Goal: Find specific page/section

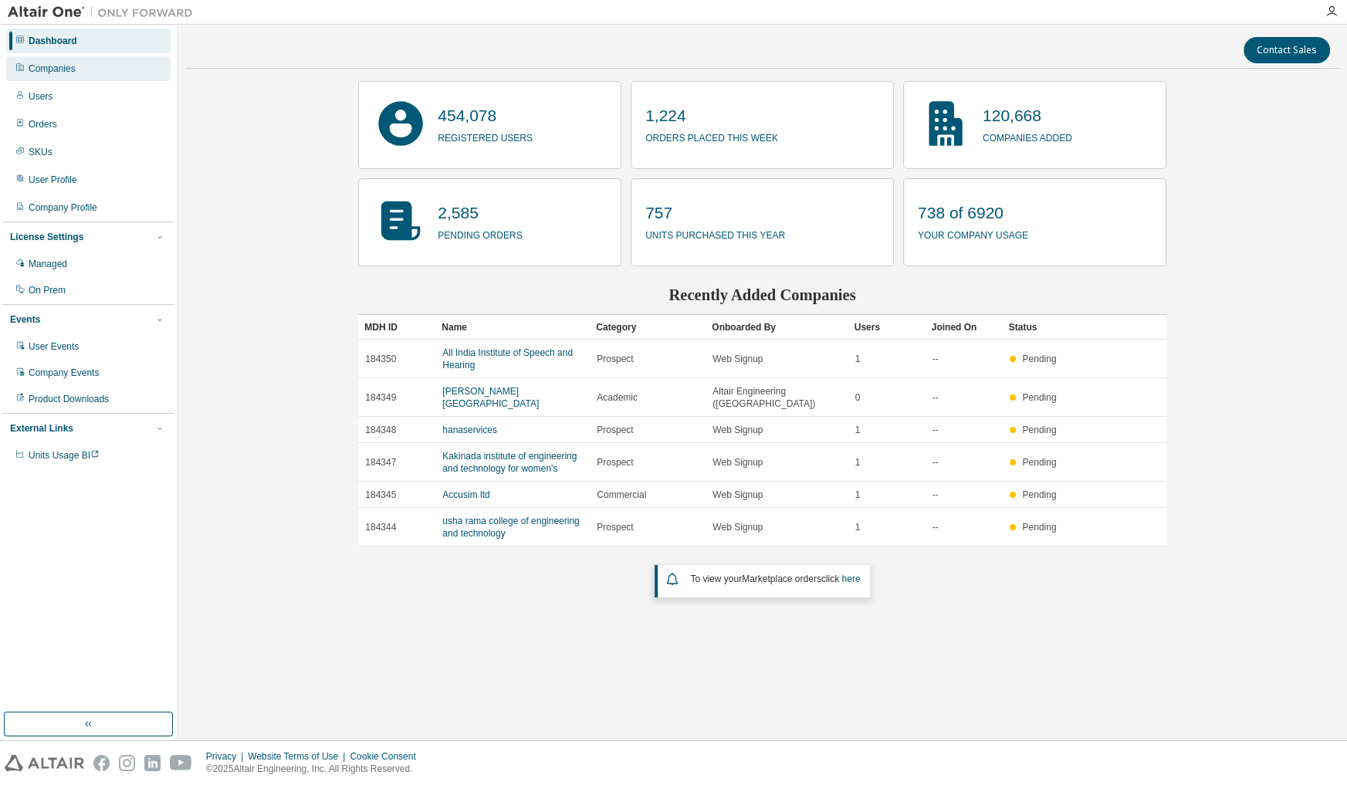
click at [56, 76] on div "Companies" at bounding box center [88, 68] width 164 height 25
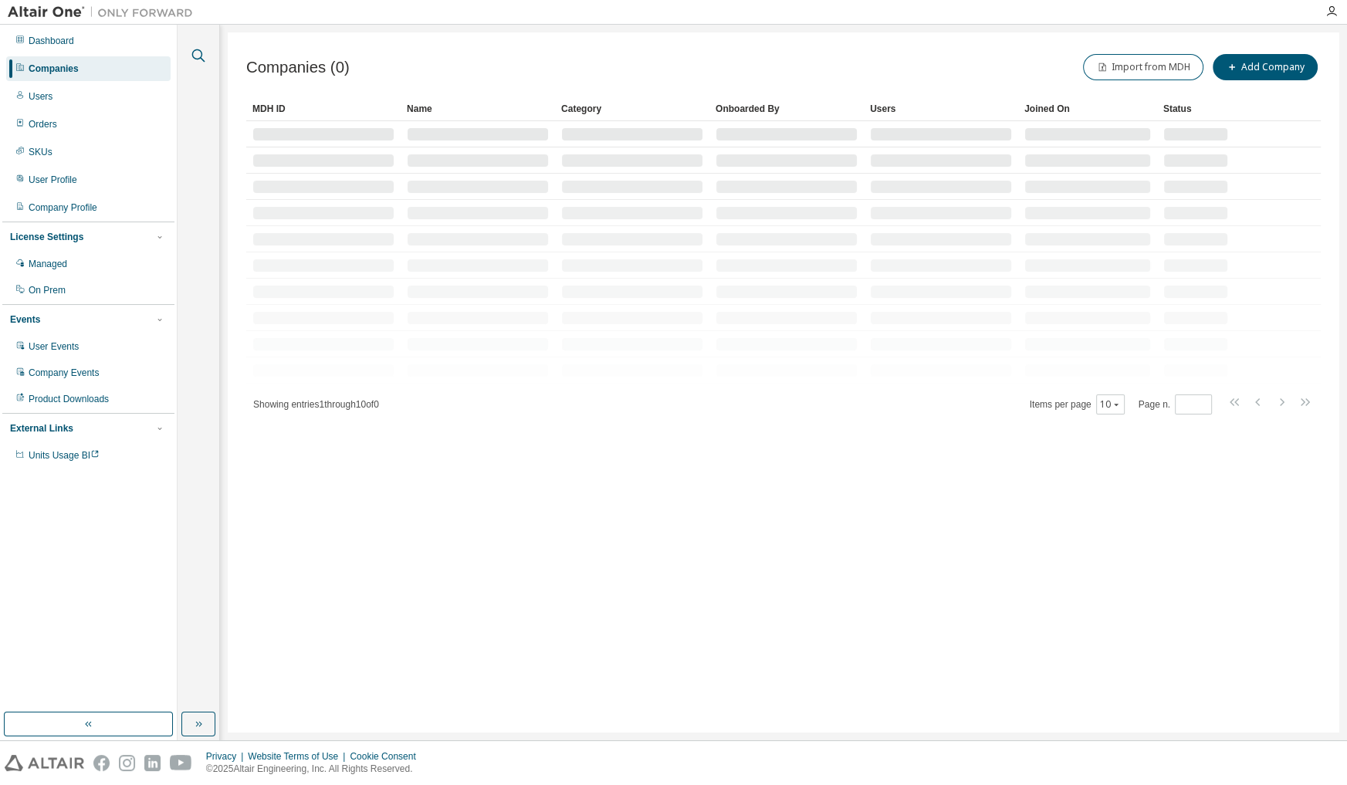
click at [198, 56] on icon "button" at bounding box center [198, 55] width 19 height 19
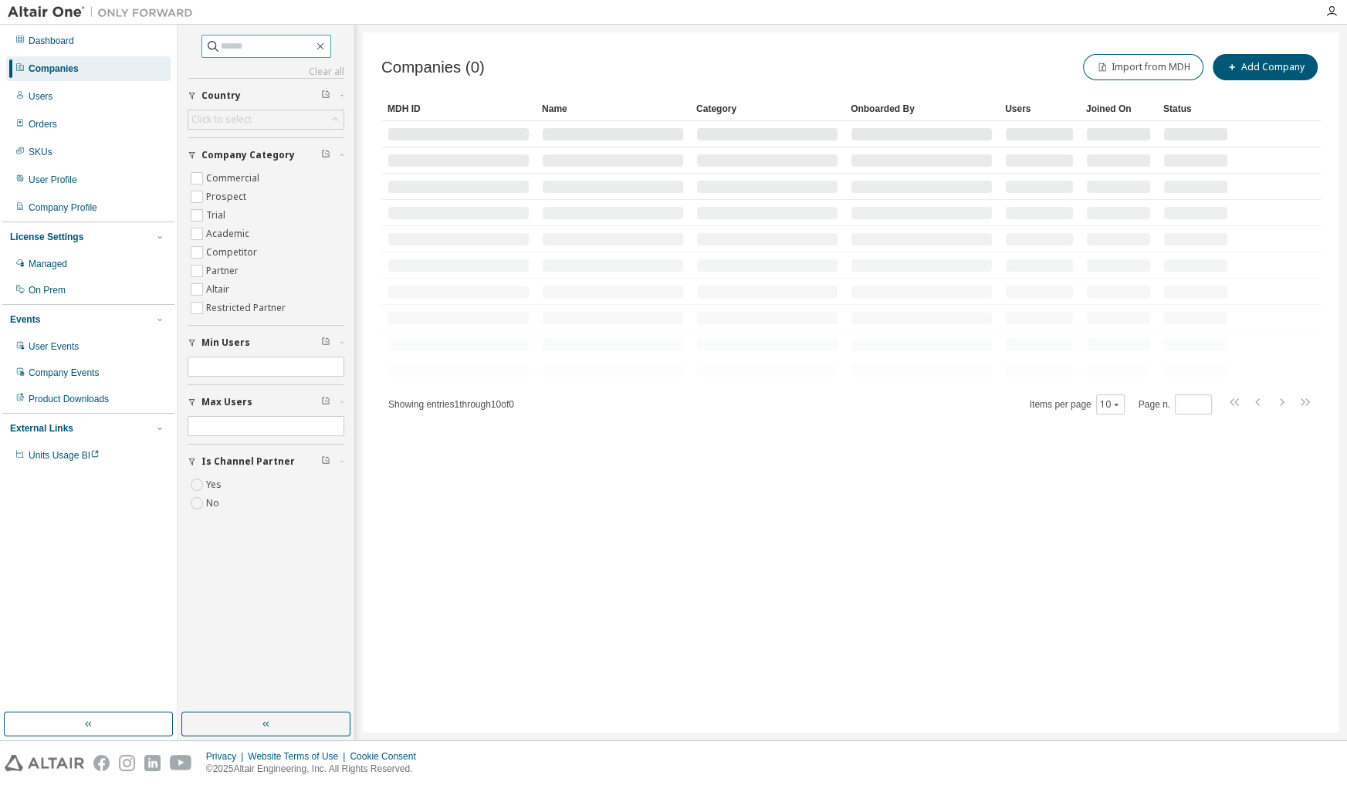
click at [222, 46] on input "text" at bounding box center [267, 46] width 93 height 15
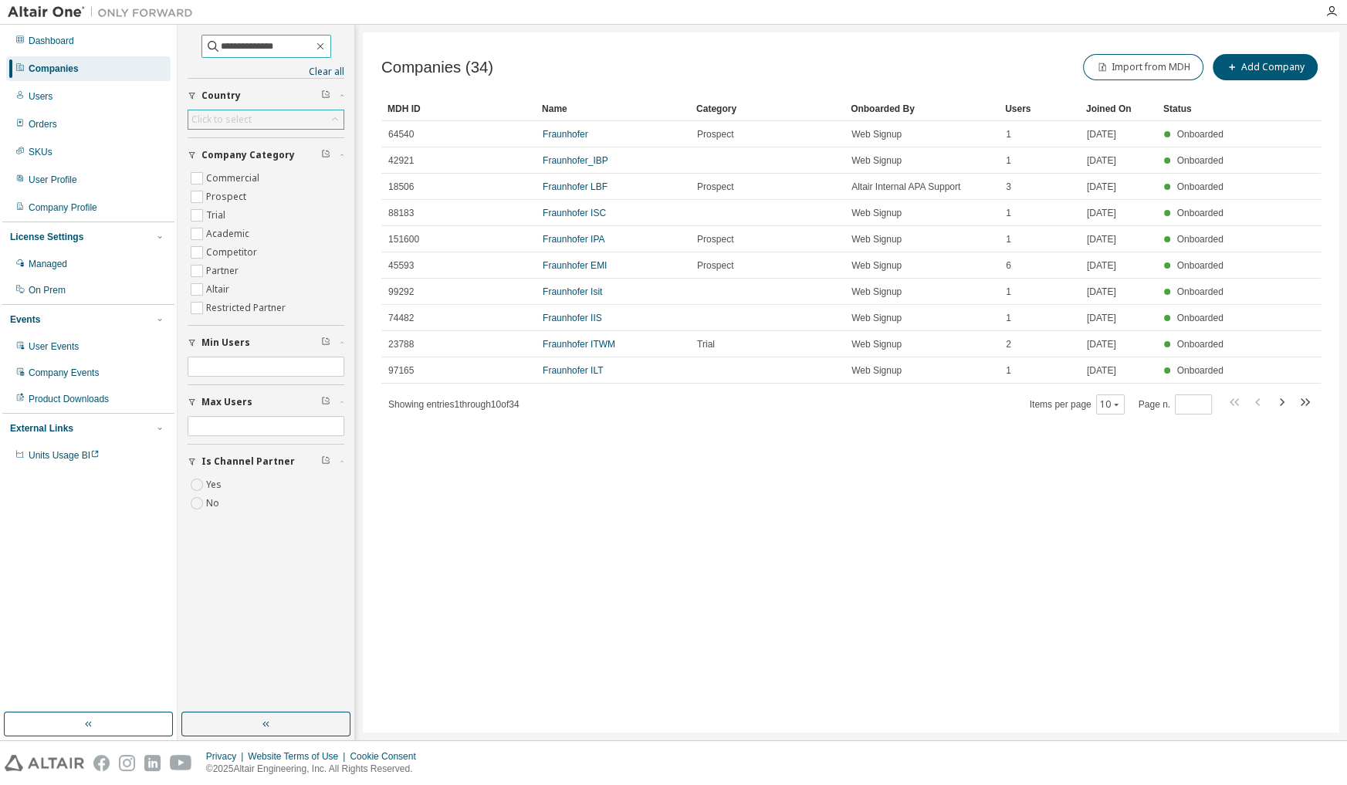
type input "**********"
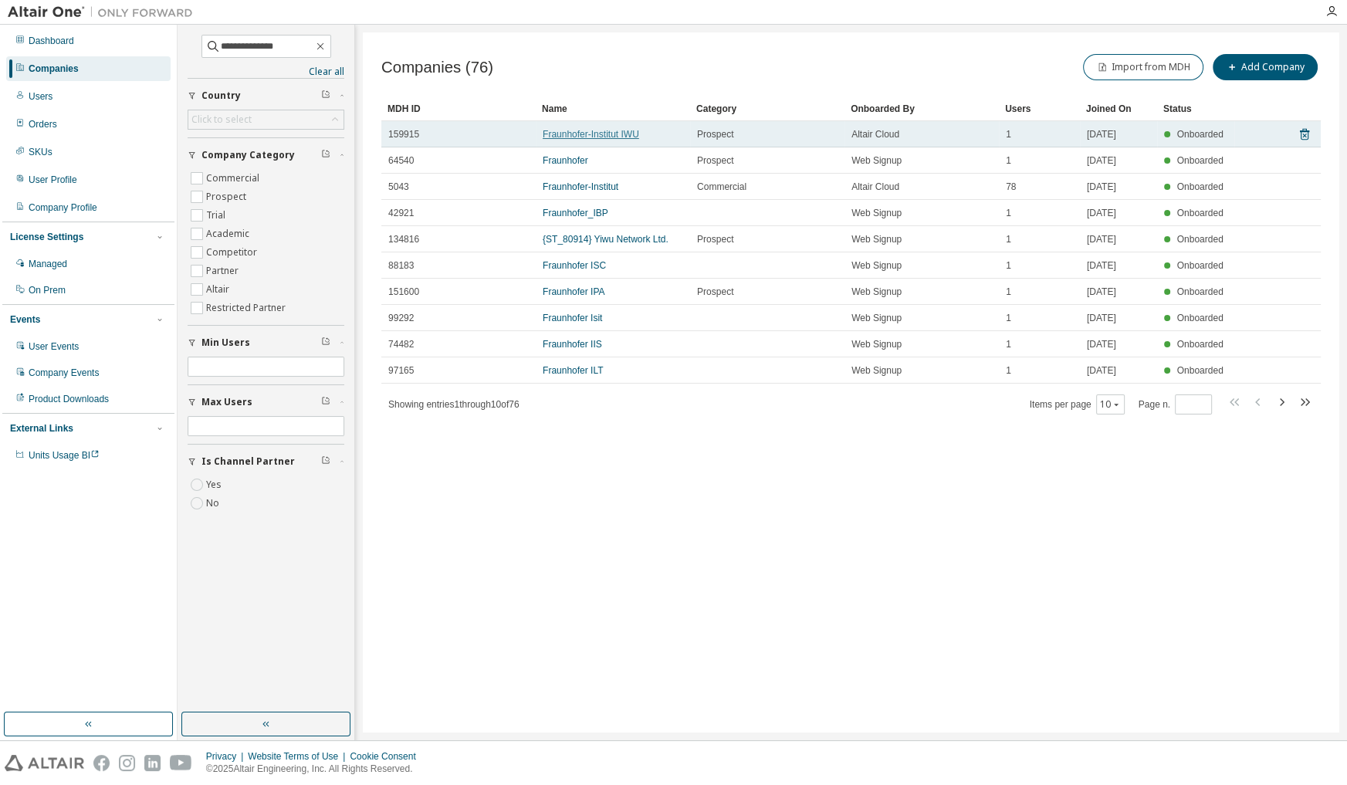
click at [628, 133] on link "Fraunhofer-Institut IWU" at bounding box center [591, 134] width 97 height 11
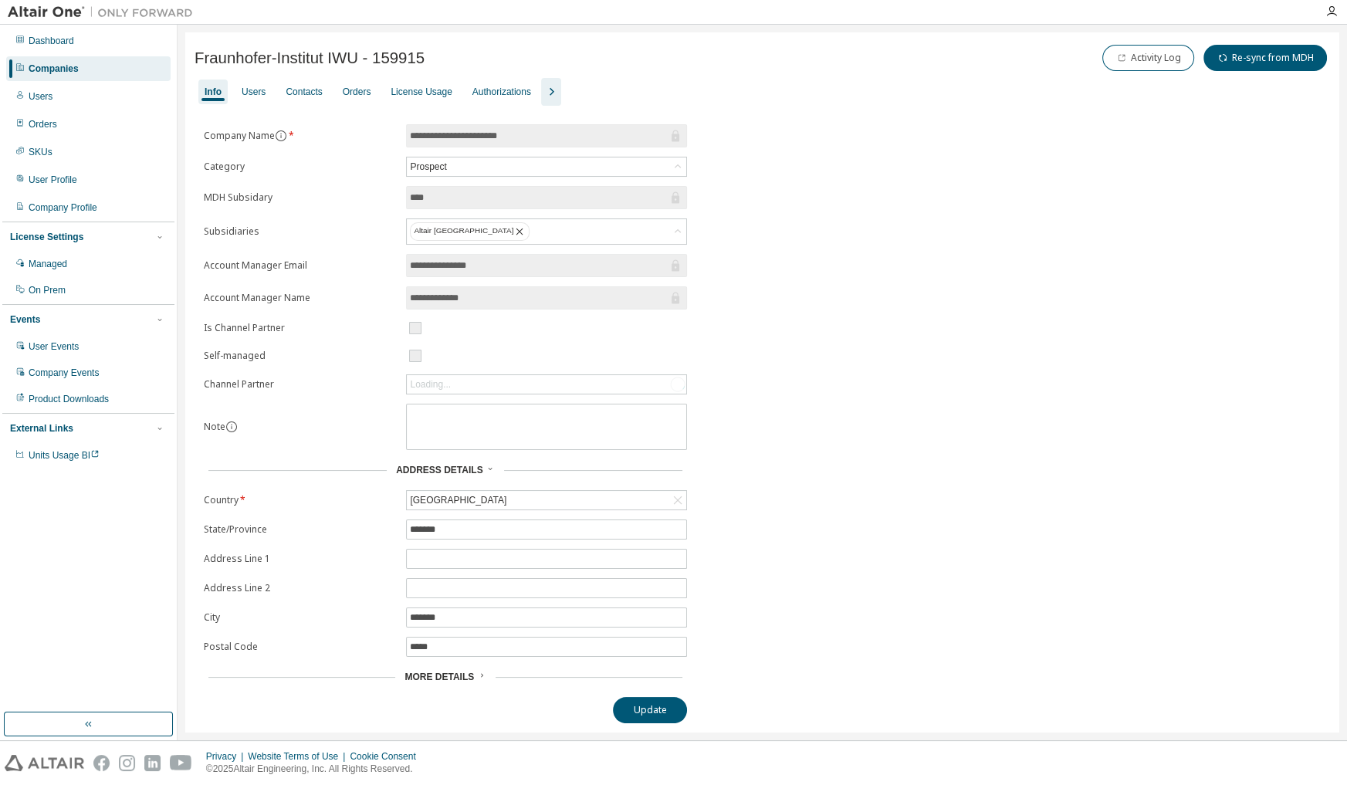
click at [542, 92] on icon "button" at bounding box center [551, 92] width 19 height 19
click at [253, 93] on div "Users" at bounding box center [254, 92] width 24 height 12
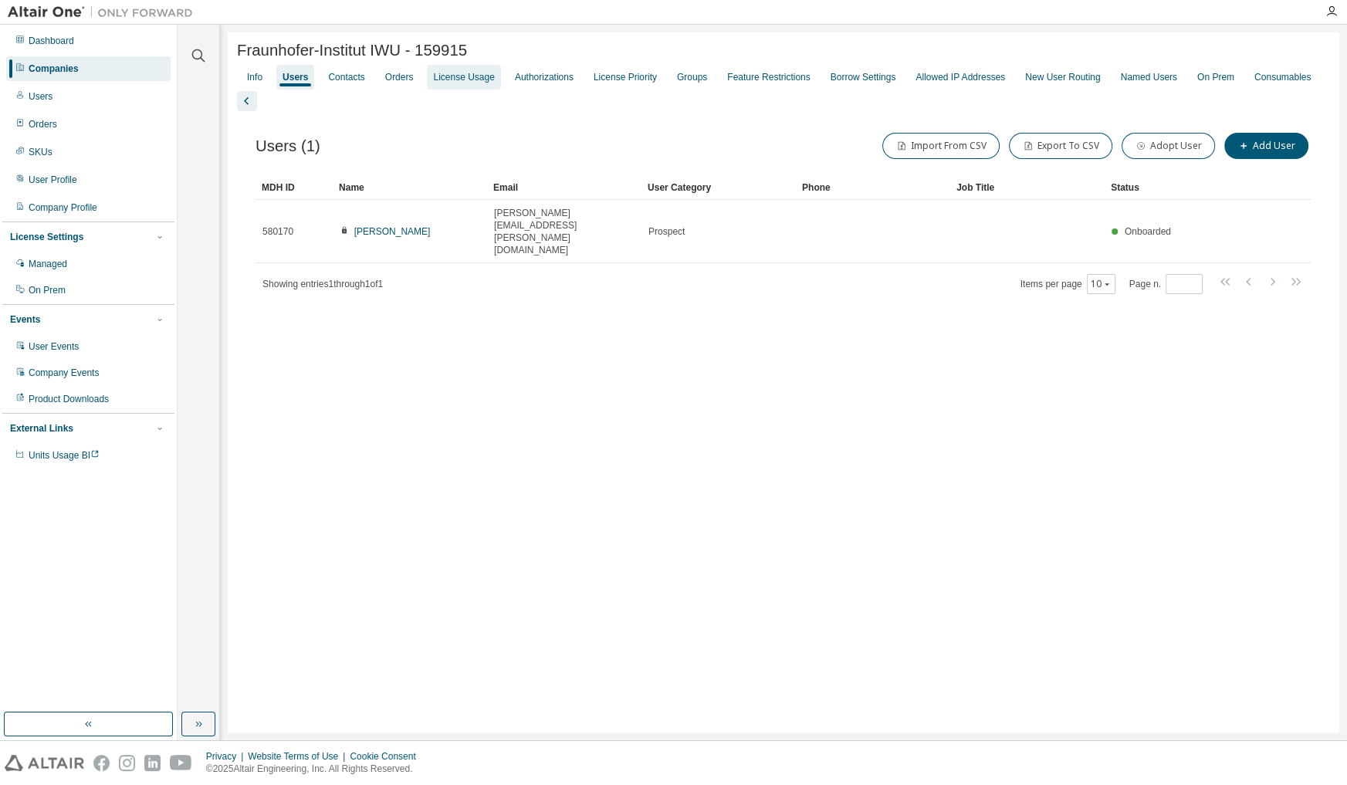
click at [472, 83] on div "License Usage" at bounding box center [463, 77] width 61 height 12
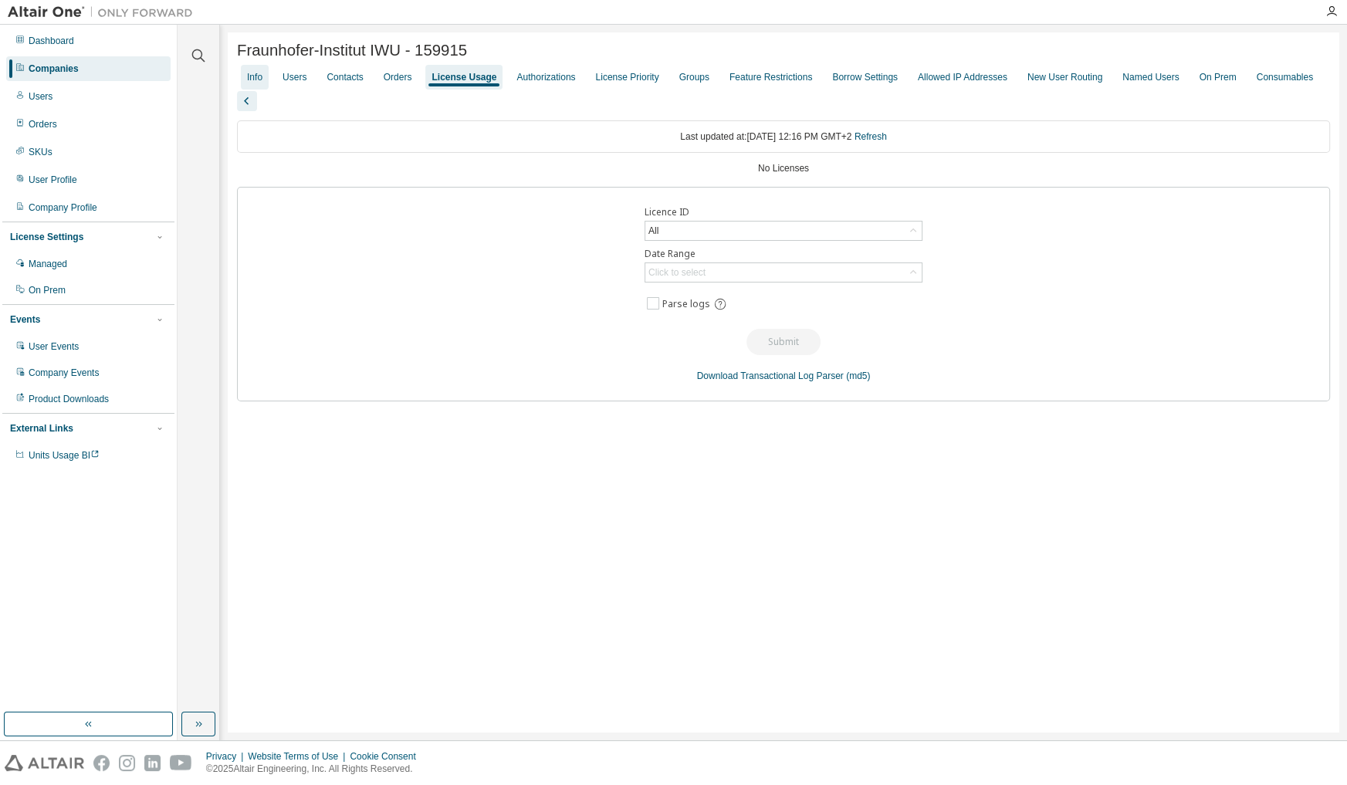
click at [255, 79] on div "Info" at bounding box center [254, 77] width 15 height 12
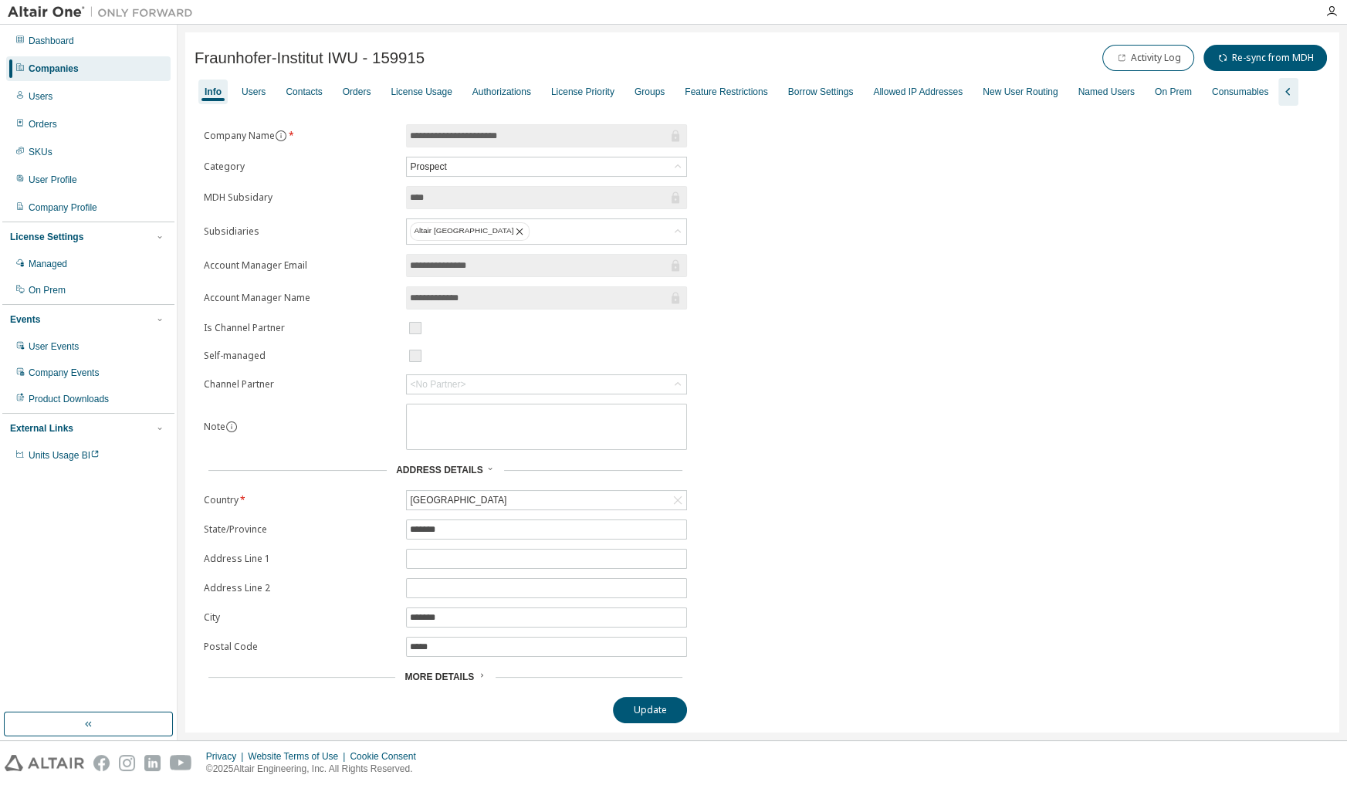
click at [97, 66] on div "Companies" at bounding box center [88, 68] width 164 height 25
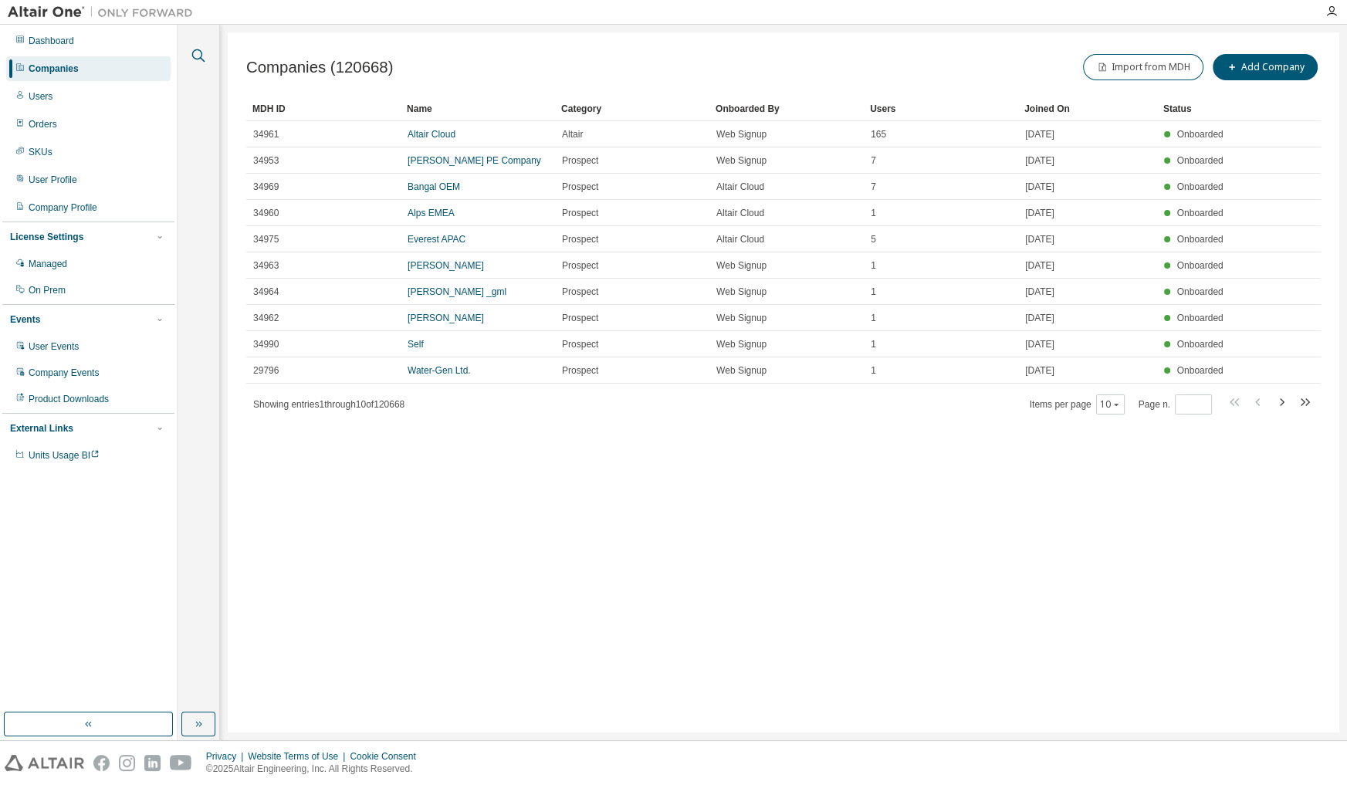
click at [196, 53] on icon "button" at bounding box center [198, 55] width 19 height 19
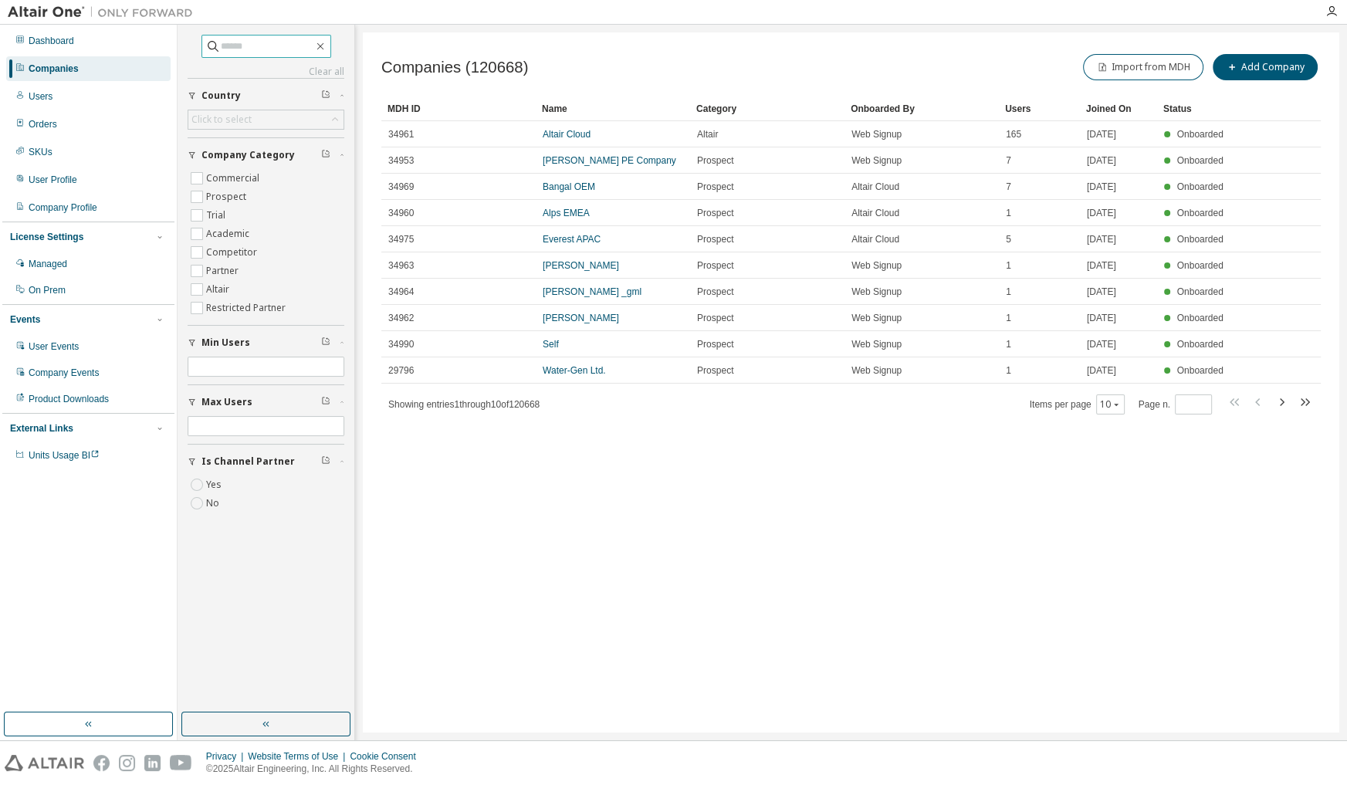
click at [254, 49] on input "text" at bounding box center [267, 46] width 93 height 15
type input "**********"
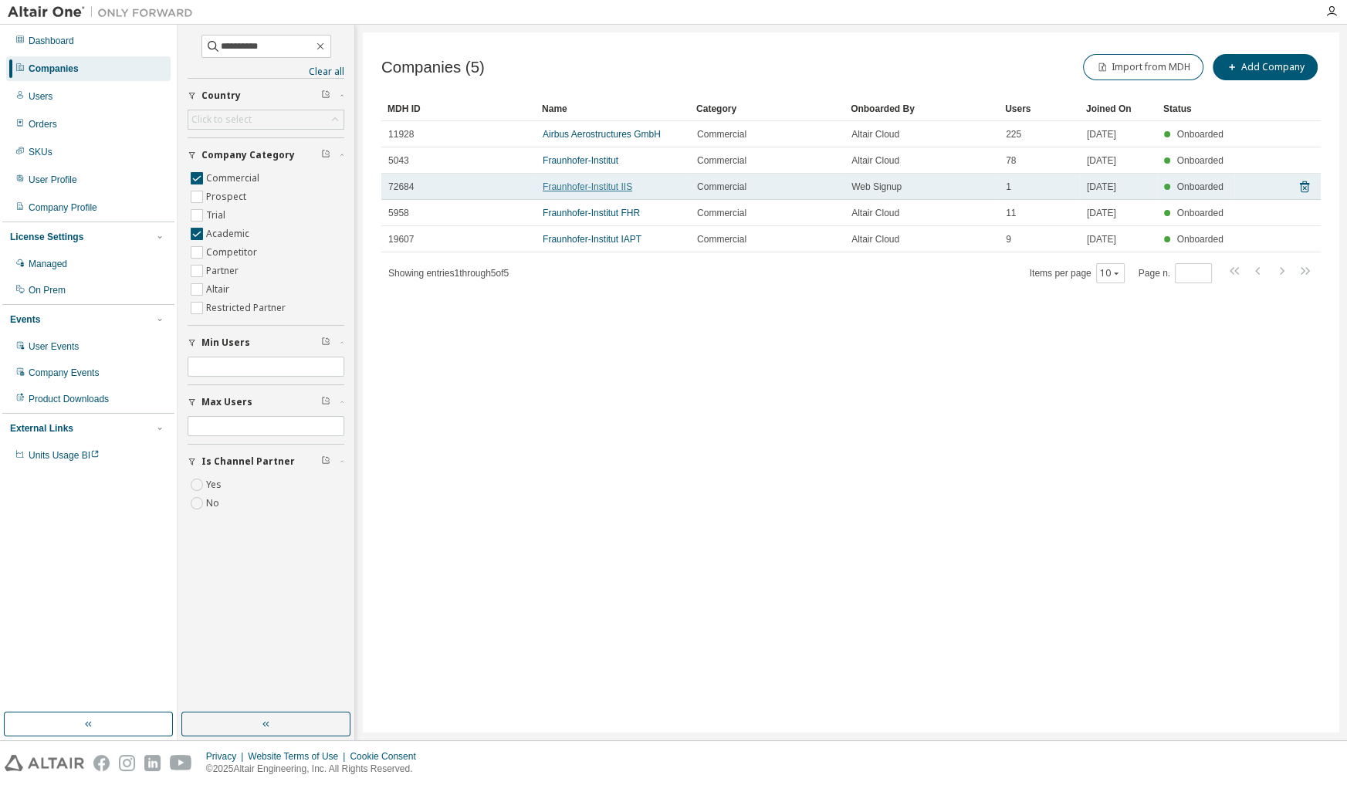
click at [582, 183] on link "Fraunhofer-Institut IIS" at bounding box center [588, 186] width 90 height 11
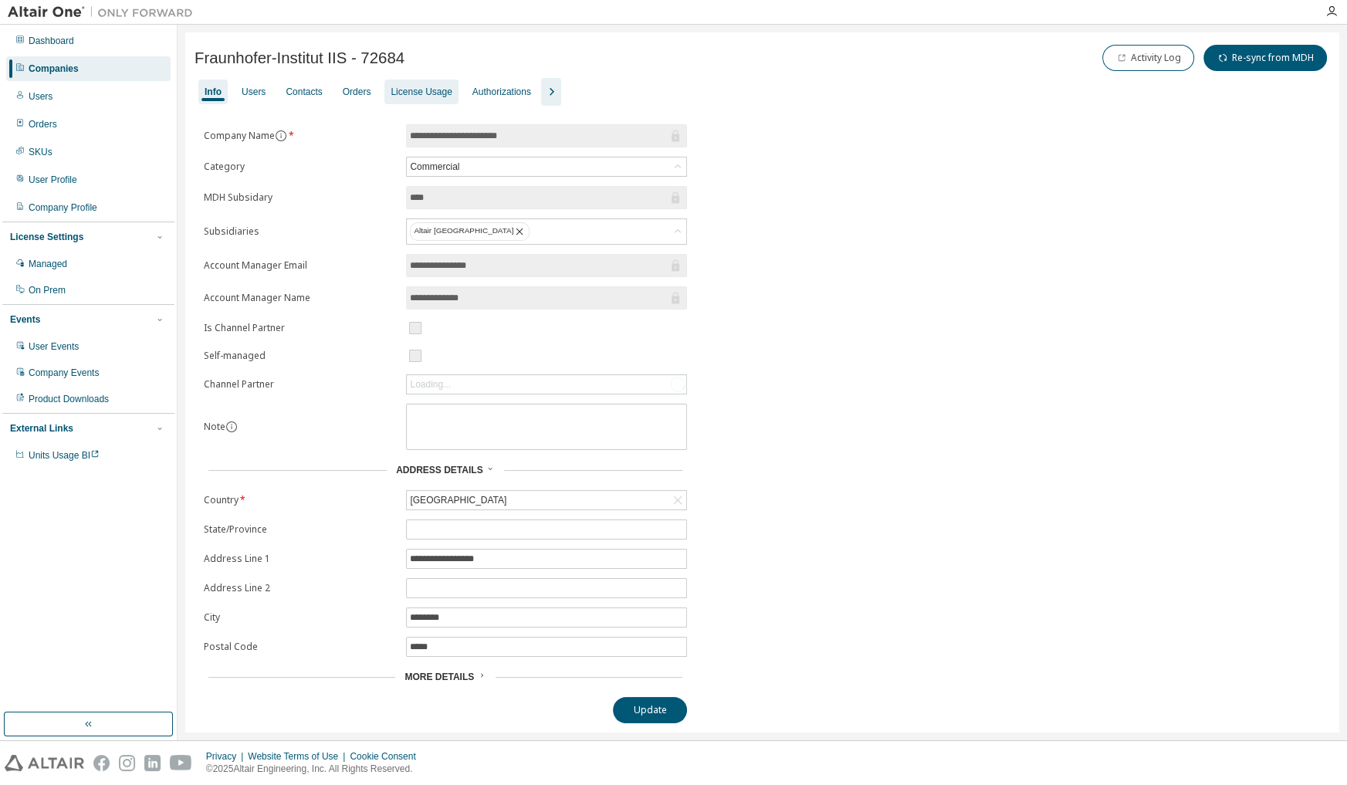
click at [409, 89] on div "License Usage" at bounding box center [421, 92] width 61 height 12
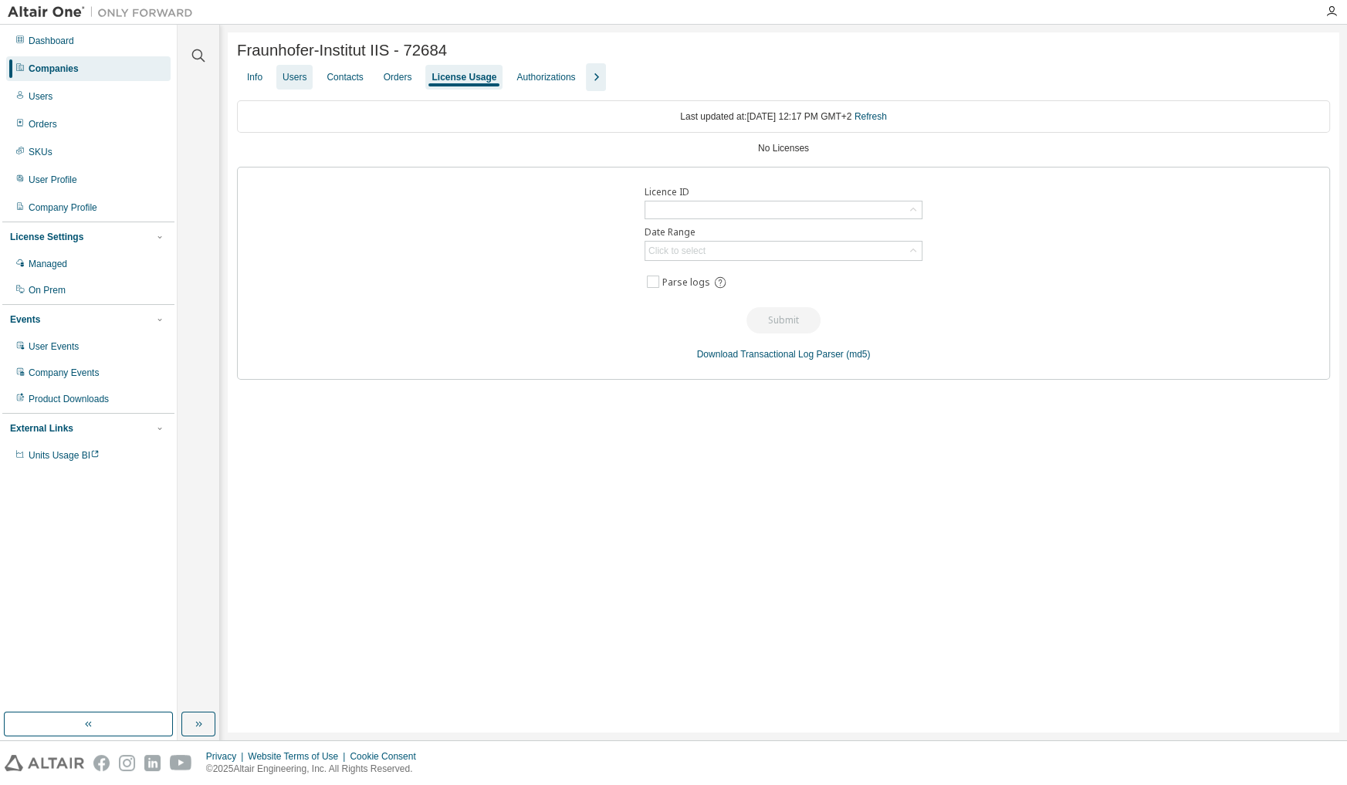
click at [292, 78] on div "Users" at bounding box center [295, 77] width 24 height 12
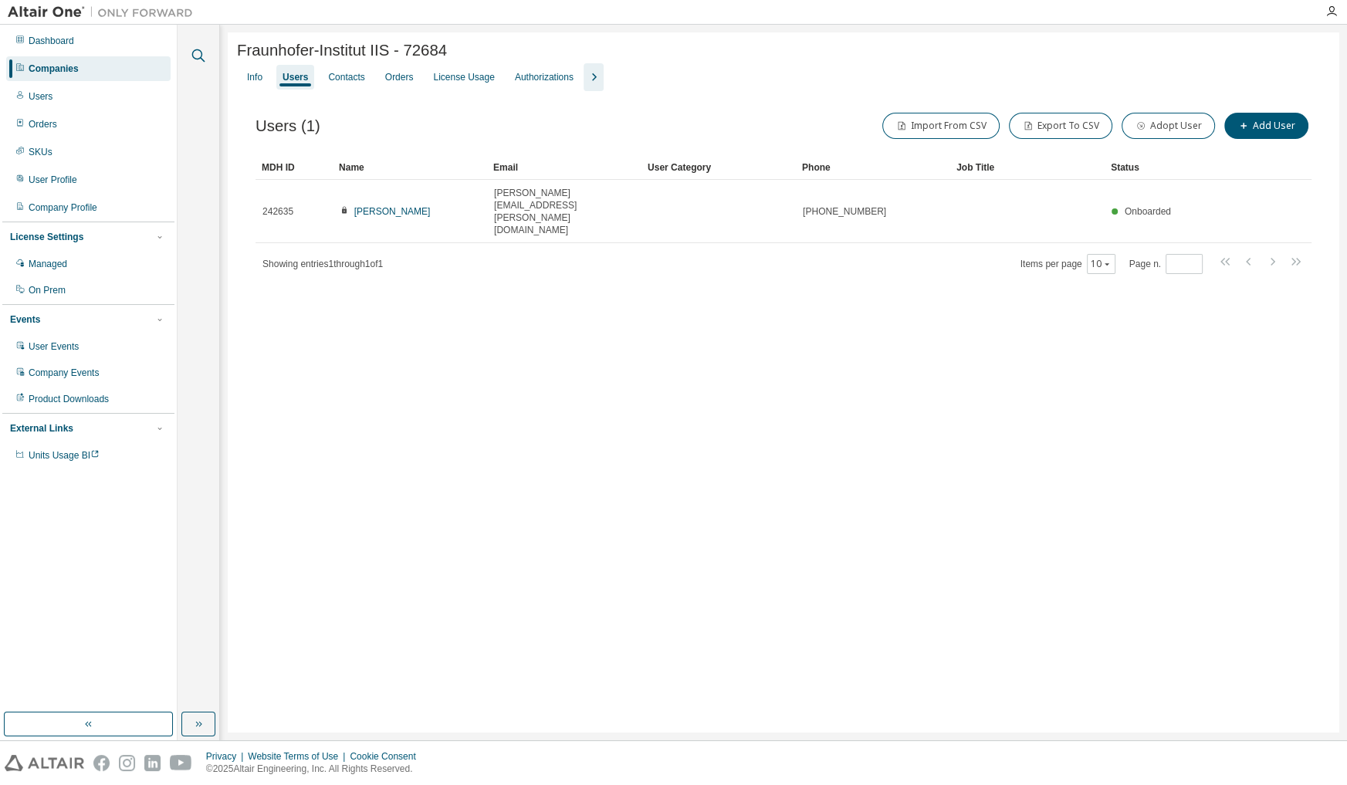
click at [198, 52] on icon "button" at bounding box center [198, 55] width 19 height 19
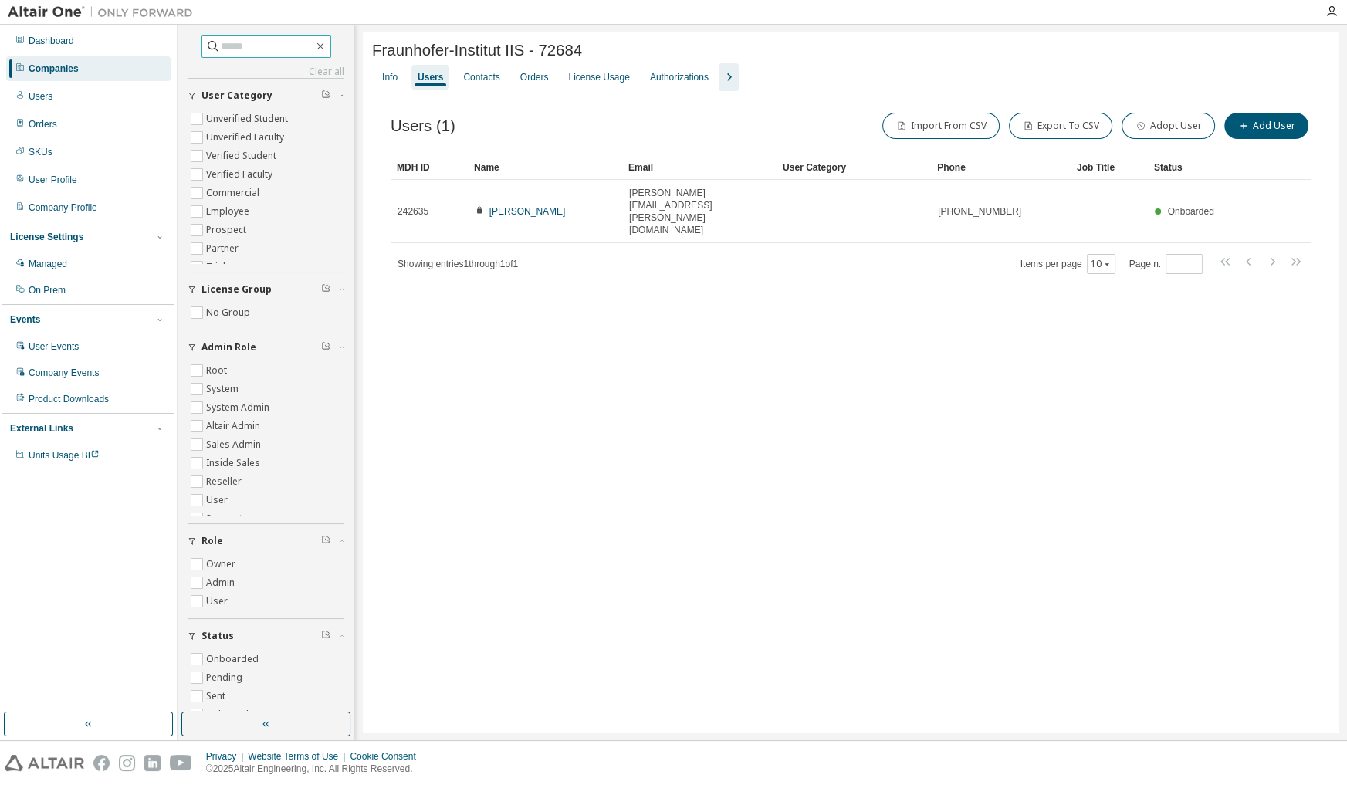
drag, startPoint x: 235, startPoint y: 39, endPoint x: 243, endPoint y: 47, distance: 11.5
click at [239, 41] on input "text" at bounding box center [267, 46] width 93 height 15
type input "**********"
click at [79, 66] on div "Companies" at bounding box center [88, 68] width 164 height 25
